Goal: Task Accomplishment & Management: Manage account settings

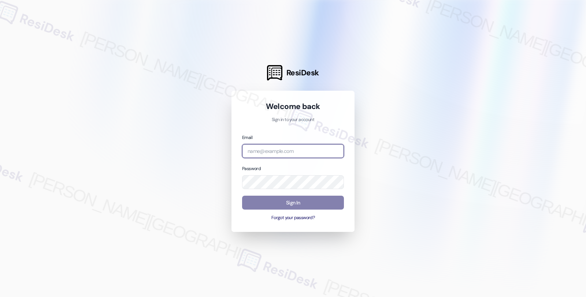
click at [298, 149] on input "email" at bounding box center [293, 151] width 102 height 14
type input "automated-surveys-root_management-fides.[PERSON_NAME]@root_[DOMAIN_NAME]"
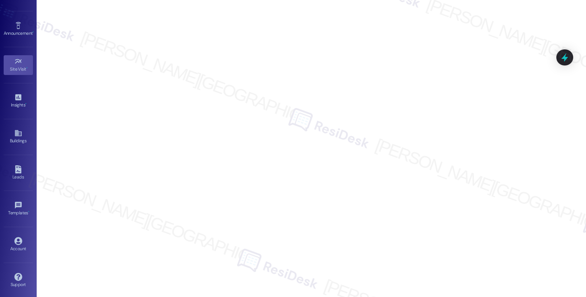
scroll to position [53, 0]
click at [14, 249] on div "Account" at bounding box center [18, 247] width 37 height 7
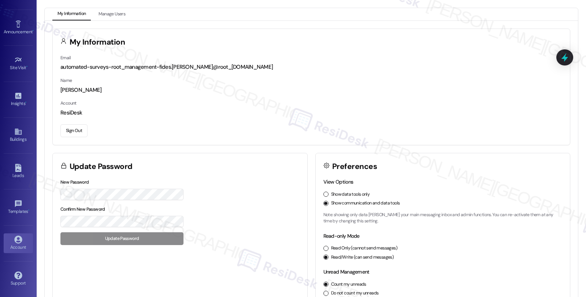
click at [82, 131] on button "Sign Out" at bounding box center [73, 131] width 27 height 13
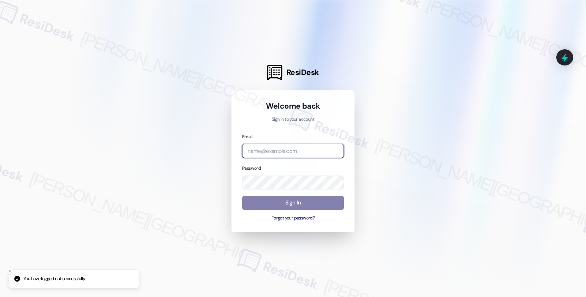
click at [281, 153] on input "email" at bounding box center [293, 151] width 102 height 14
type input "automated-surveys-balfour_beatty_communities-fides.[PERSON_NAME]@balfour_beatty…"
